Goal: Navigation & Orientation: Understand site structure

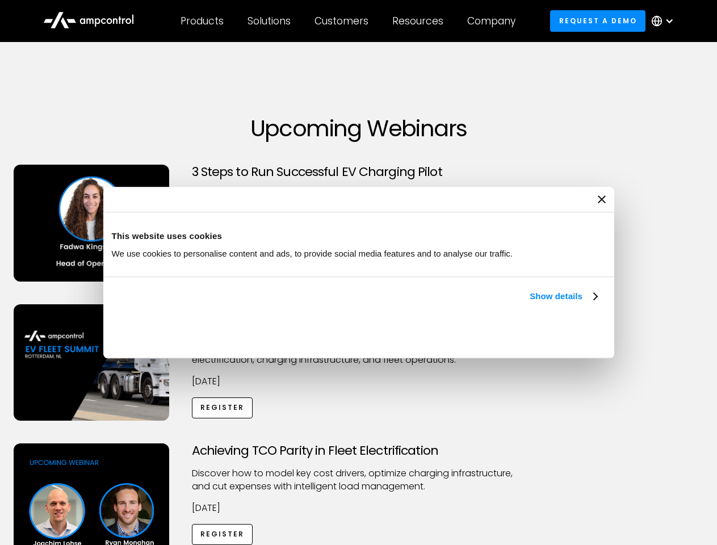
click at [530, 303] on link "Show details" at bounding box center [563, 297] width 67 height 14
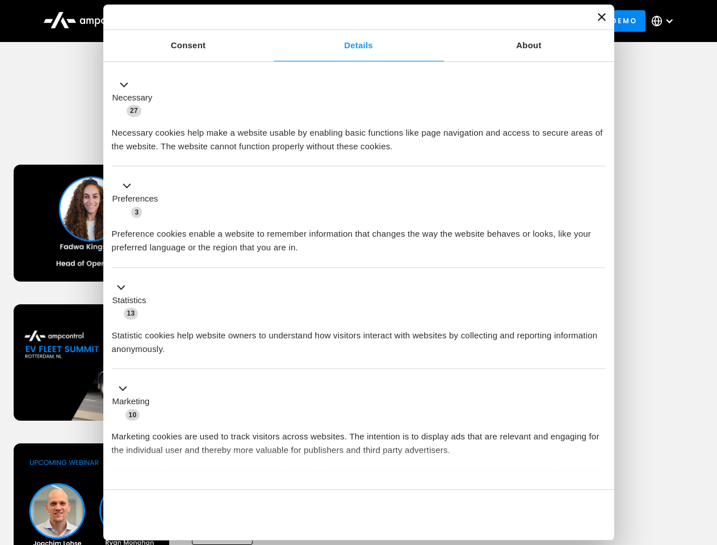
click at [598, 370] on li "Statistics 13 Statistic cookies help website owners to understand how visitors …" at bounding box center [359, 319] width 494 height 102
click at [705, 458] on div "Achieving TCO Parity in Fleet Electrification Discover how to model key cost dr…" at bounding box center [358, 532] width 713 height 178
click at [349, 21] on div "Customers" at bounding box center [342, 21] width 54 height 12
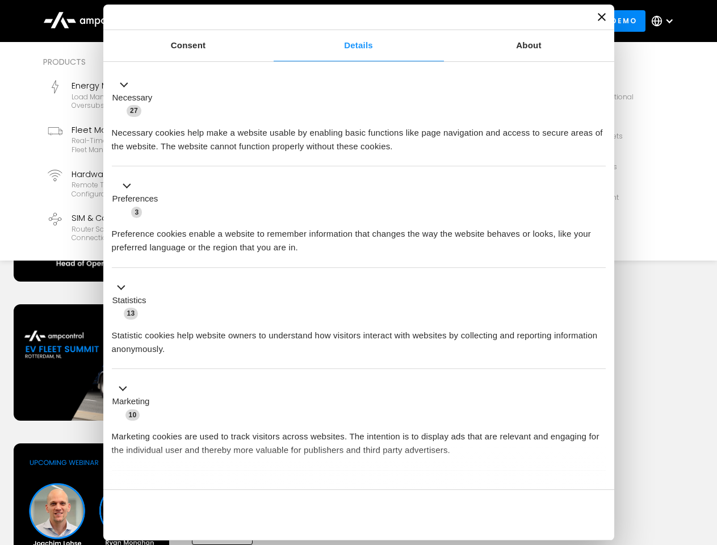
click at [202, 21] on div "Products" at bounding box center [202, 21] width 43 height 12
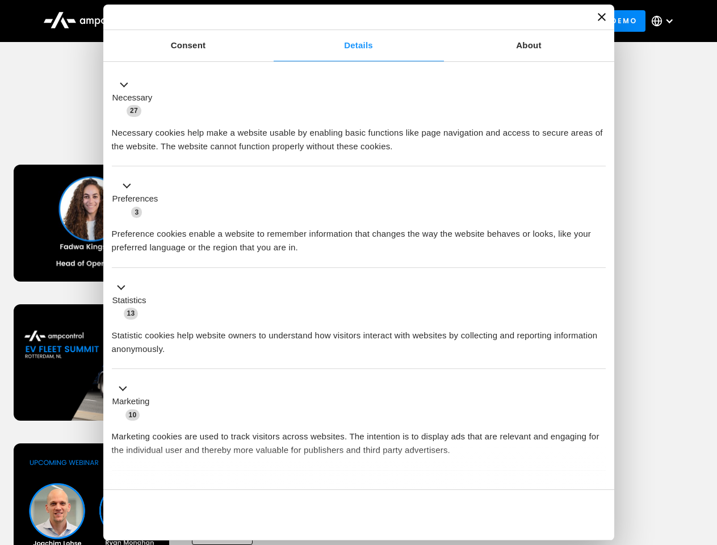
click at [270, 21] on div "Solutions" at bounding box center [269, 21] width 43 height 12
click at [344, 21] on div "Customers" at bounding box center [342, 21] width 54 height 12
click at [420, 21] on div "Resources" at bounding box center [417, 21] width 51 height 12
click at [495, 21] on div "Company" at bounding box center [491, 21] width 48 height 12
click at [665, 21] on div at bounding box center [669, 20] width 9 height 9
